Goal: Task Accomplishment & Management: Use online tool/utility

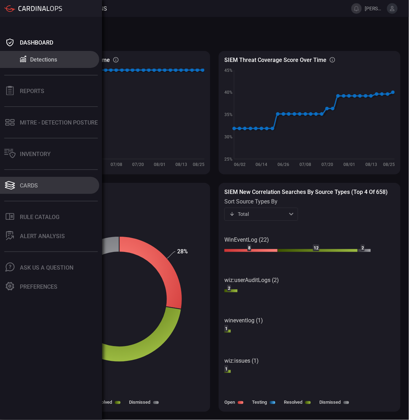
click at [39, 181] on button "Cards" at bounding box center [49, 185] width 99 height 17
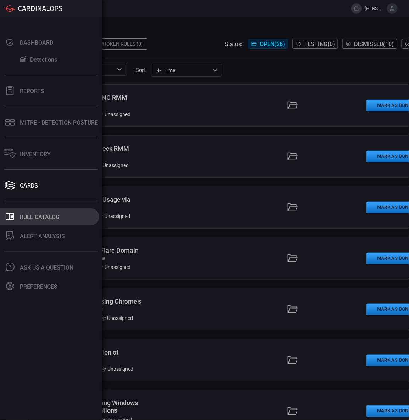
click at [66, 218] on button ".st0_rule_catalog_icon{fill: currentColor;} Rule Catalog" at bounding box center [49, 217] width 99 height 17
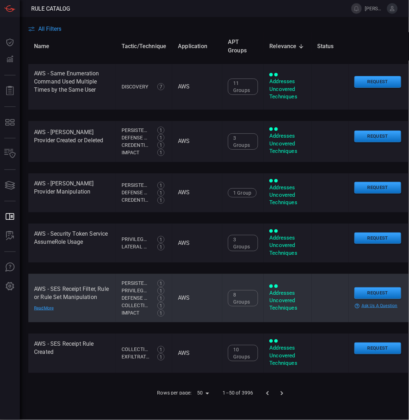
scroll to position [2285, 0]
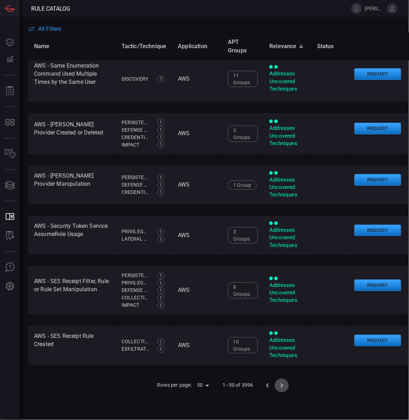
click at [281, 384] on icon "Go to next page" at bounding box center [281, 386] width 9 height 9
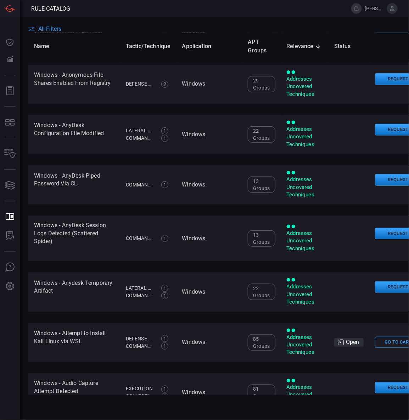
scroll to position [2317, 0]
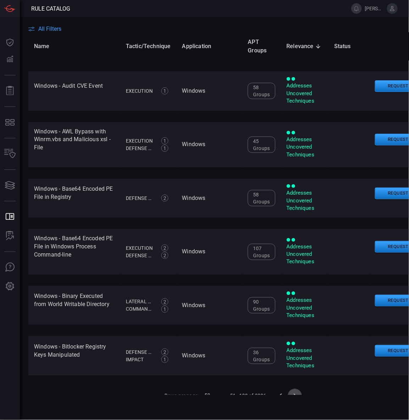
click at [290, 392] on icon "Go to next page" at bounding box center [294, 396] width 9 height 9
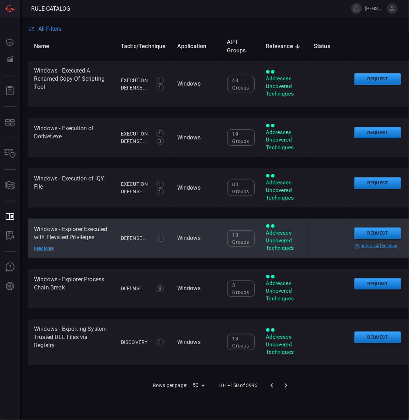
scroll to position [2298, 0]
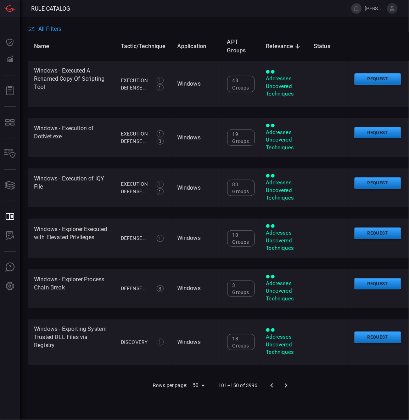
click at [285, 382] on icon "Go to next page" at bounding box center [286, 386] width 9 height 9
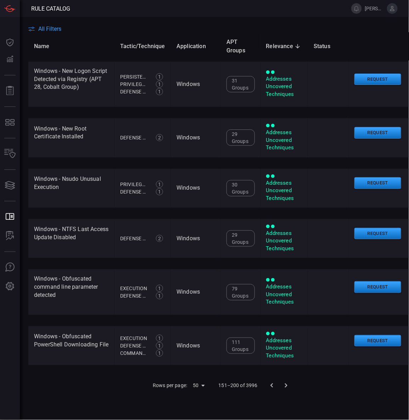
scroll to position [2374, 0]
click at [283, 382] on icon "Go to next page" at bounding box center [286, 386] width 9 height 9
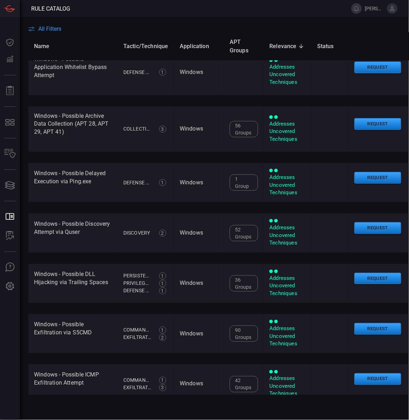
scroll to position [9, 0]
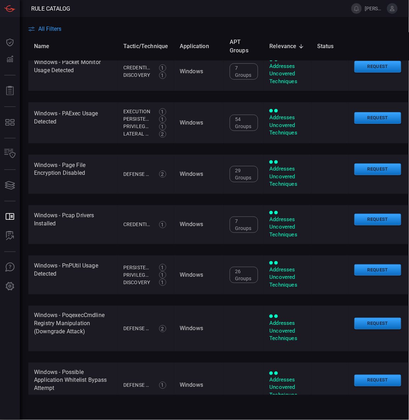
click at [44, 30] on span "All Filters" at bounding box center [49, 29] width 23 height 7
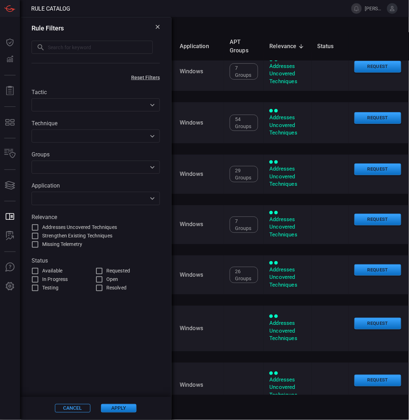
scroll to position [0, 0]
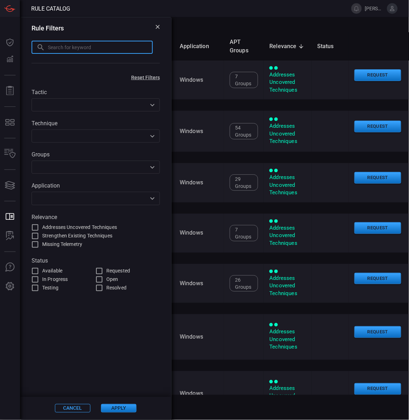
click at [62, 48] on input "text" at bounding box center [100, 47] width 105 height 13
type input "zscaler"
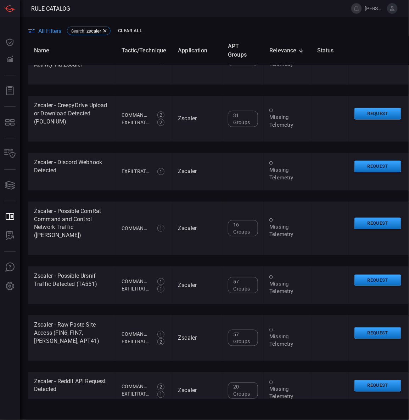
scroll to position [161, 0]
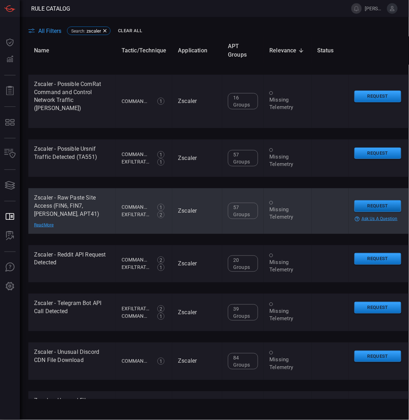
click at [386, 200] on button "Request" at bounding box center [377, 206] width 47 height 12
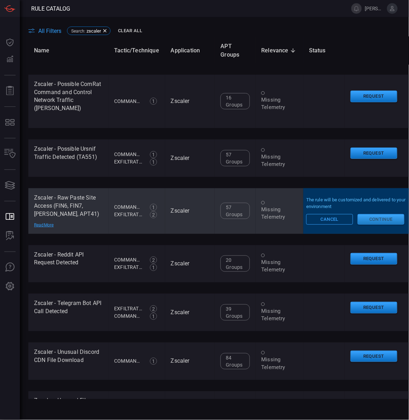
click at [393, 220] on button "Continue" at bounding box center [380, 219] width 47 height 11
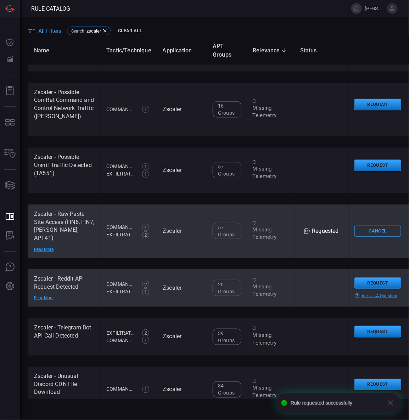
scroll to position [169, 0]
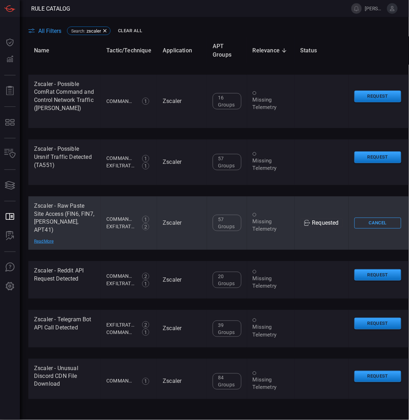
click at [56, 30] on span "All Filters" at bounding box center [49, 31] width 23 height 7
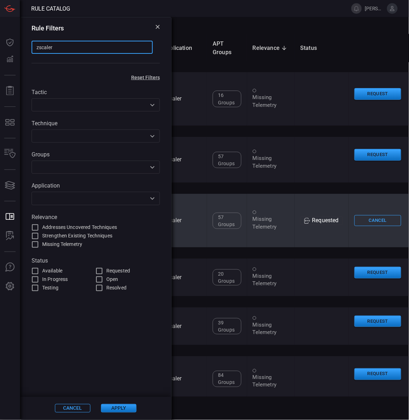
click at [91, 49] on input "zscaler" at bounding box center [92, 47] width 121 height 13
type input "iis"
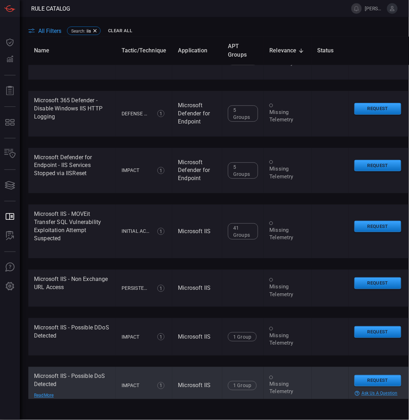
scroll to position [483, 0]
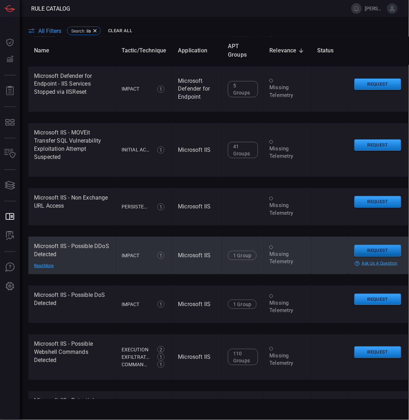
click at [364, 250] on button "Request" at bounding box center [377, 251] width 47 height 12
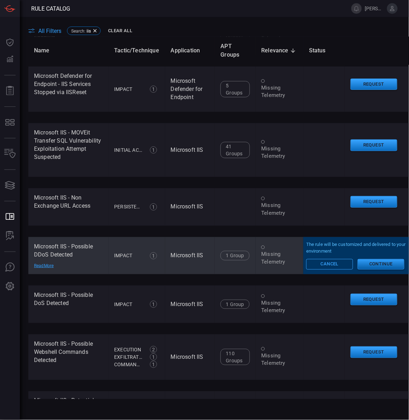
click at [386, 262] on button "Continue" at bounding box center [380, 264] width 47 height 11
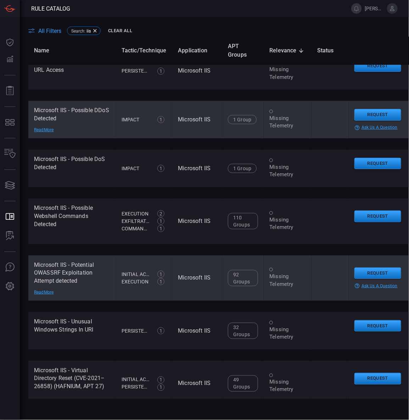
scroll to position [691, 0]
